Goal: Book appointment/travel/reservation

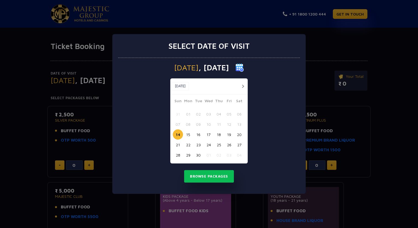
click at [242, 83] on button "button" at bounding box center [242, 86] width 7 height 7
click at [197, 143] on button "21" at bounding box center [198, 144] width 10 height 10
click at [201, 174] on button "Browse Packages" at bounding box center [209, 176] width 50 height 13
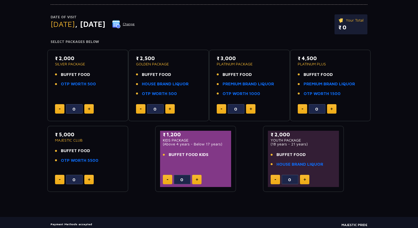
scroll to position [54, 0]
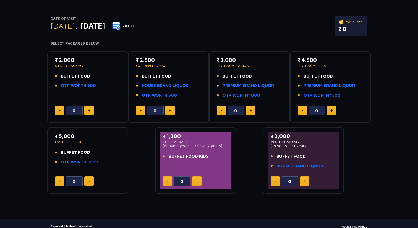
click at [147, 61] on p "₹ 2,500" at bounding box center [169, 59] width 66 height 7
click at [170, 109] on img at bounding box center [170, 110] width 2 height 3
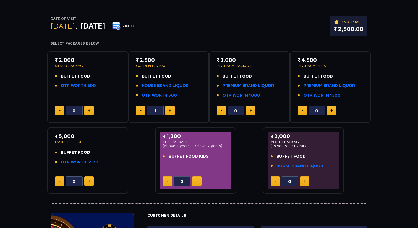
click at [142, 110] on button at bounding box center [140, 110] width 9 height 9
type input "0"
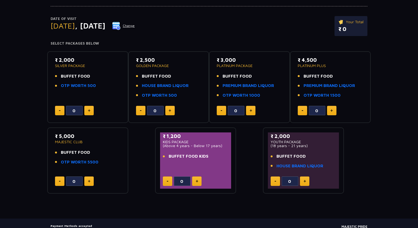
click at [306, 180] on button at bounding box center [304, 180] width 9 height 9
type input "1"
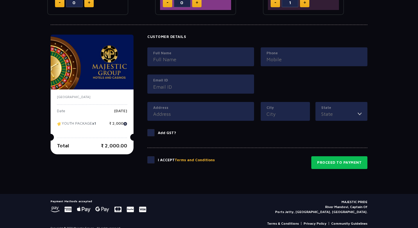
scroll to position [240, 0]
